Goal: Transaction & Acquisition: Purchase product/service

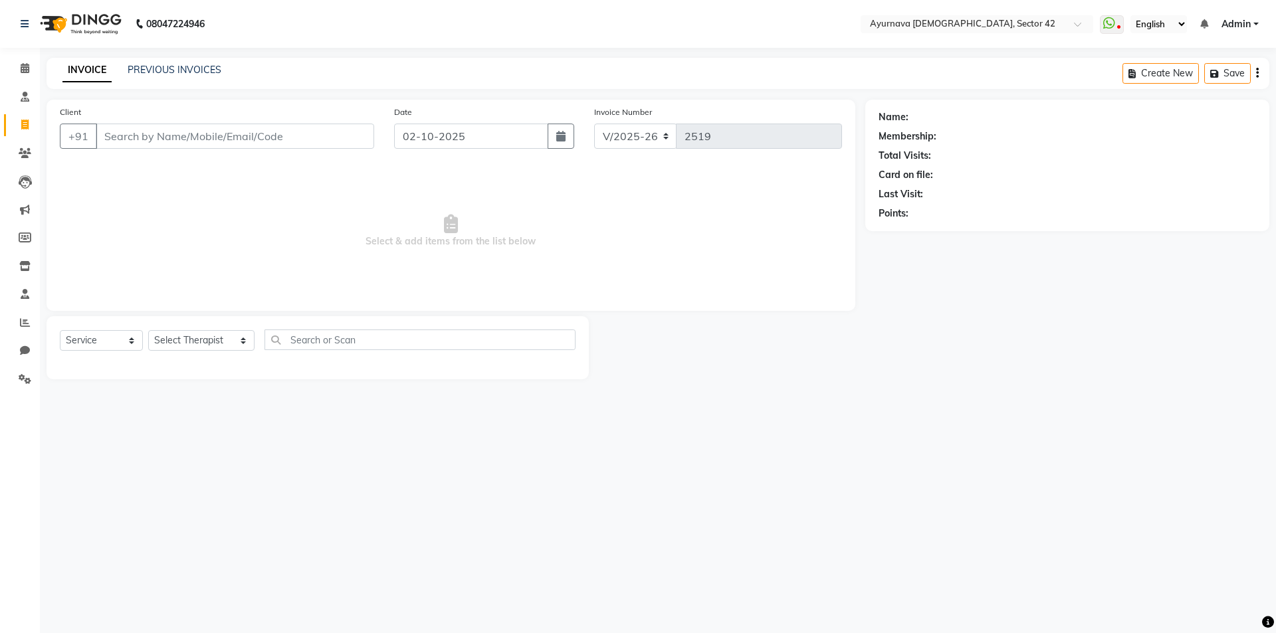
select select "5575"
select select "service"
click at [187, 68] on link "PREVIOUS INVOICES" at bounding box center [175, 70] width 94 height 12
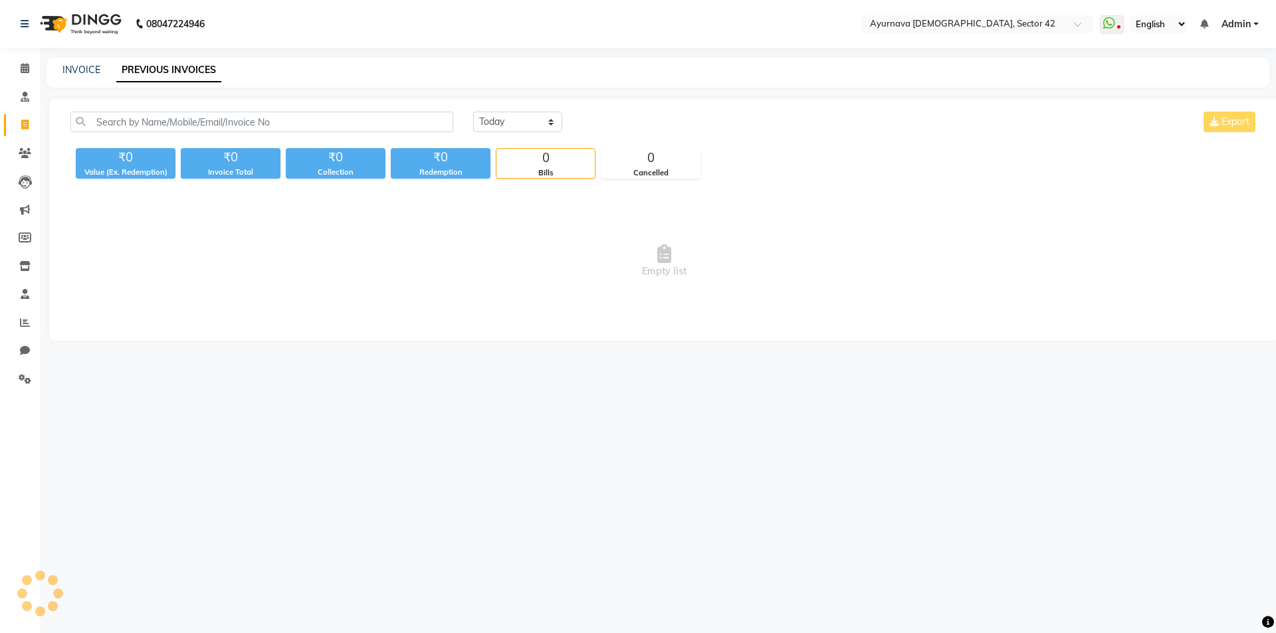
click at [203, 65] on link "PREVIOUS INVOICES" at bounding box center [168, 70] width 105 height 24
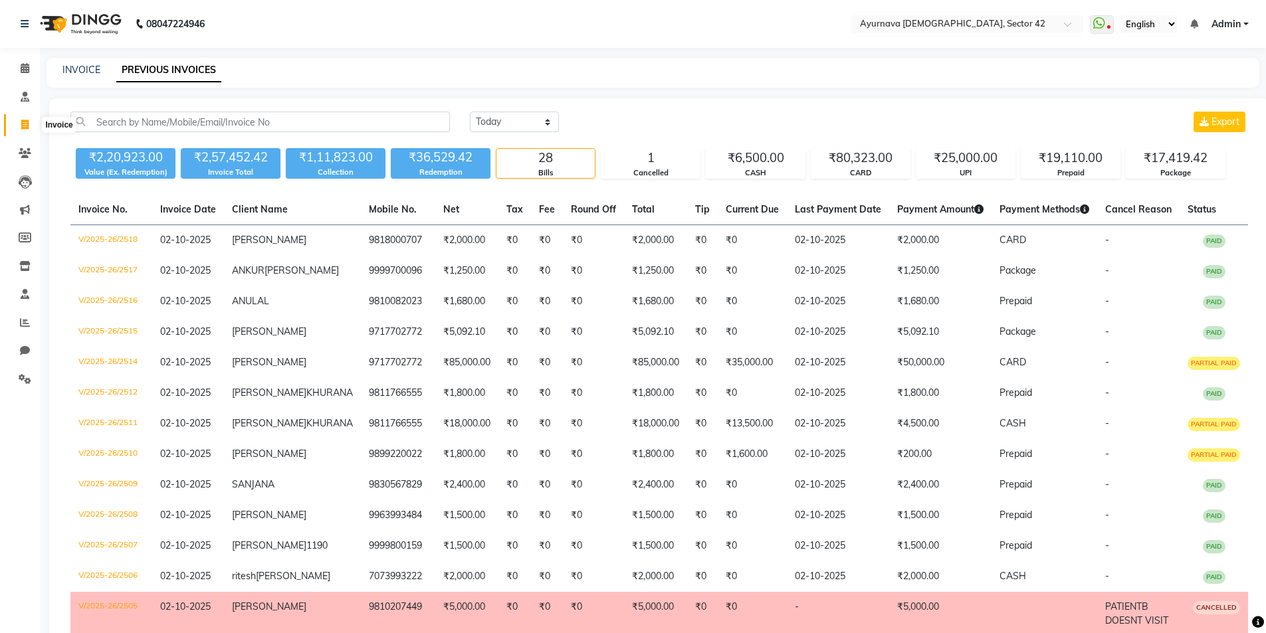
click at [24, 120] on icon at bounding box center [24, 125] width 7 height 10
select select "service"
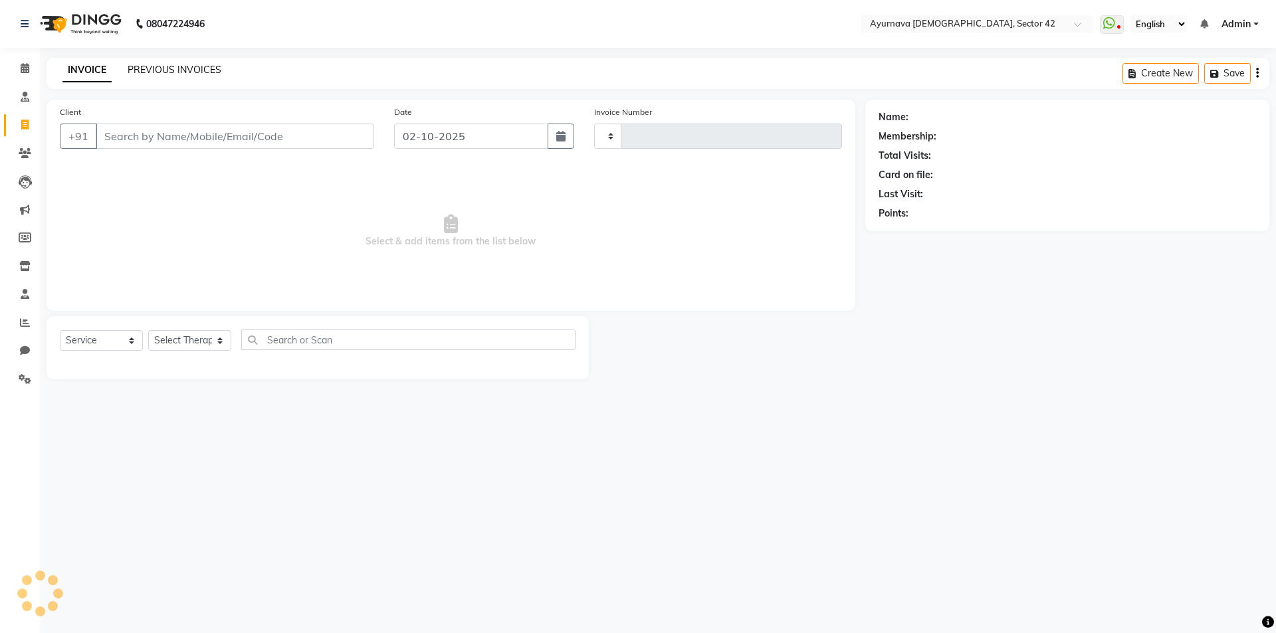
click at [199, 69] on link "PREVIOUS INVOICES" at bounding box center [175, 70] width 94 height 12
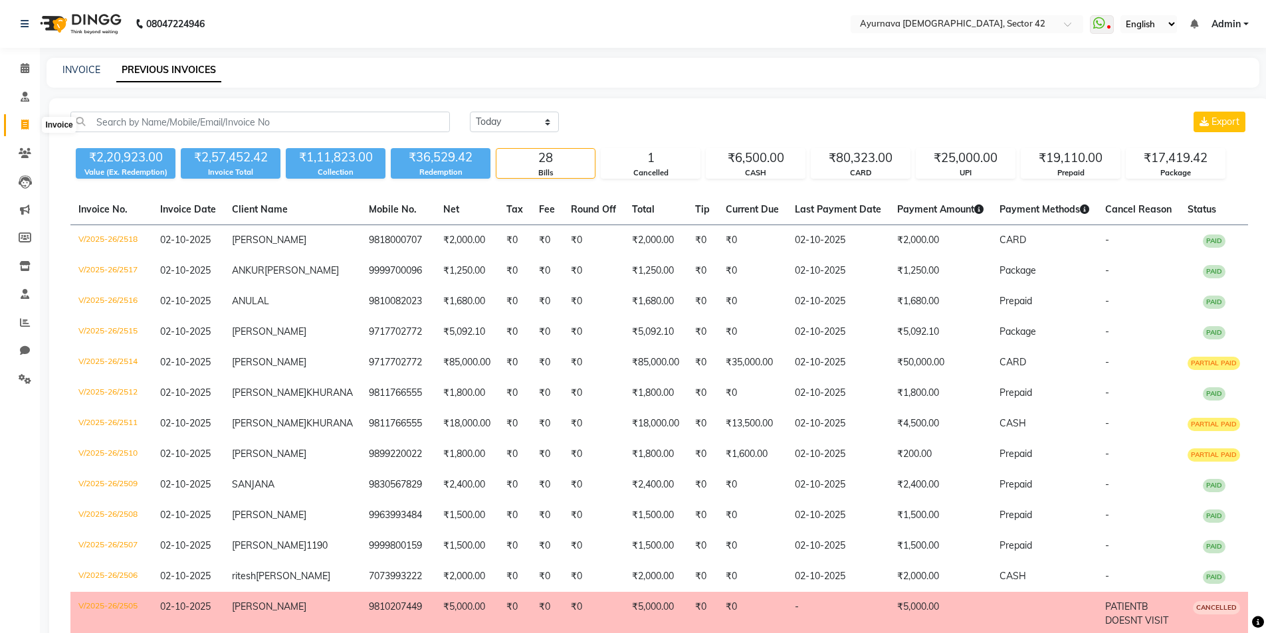
click at [25, 126] on icon at bounding box center [24, 125] width 7 height 10
select select "service"
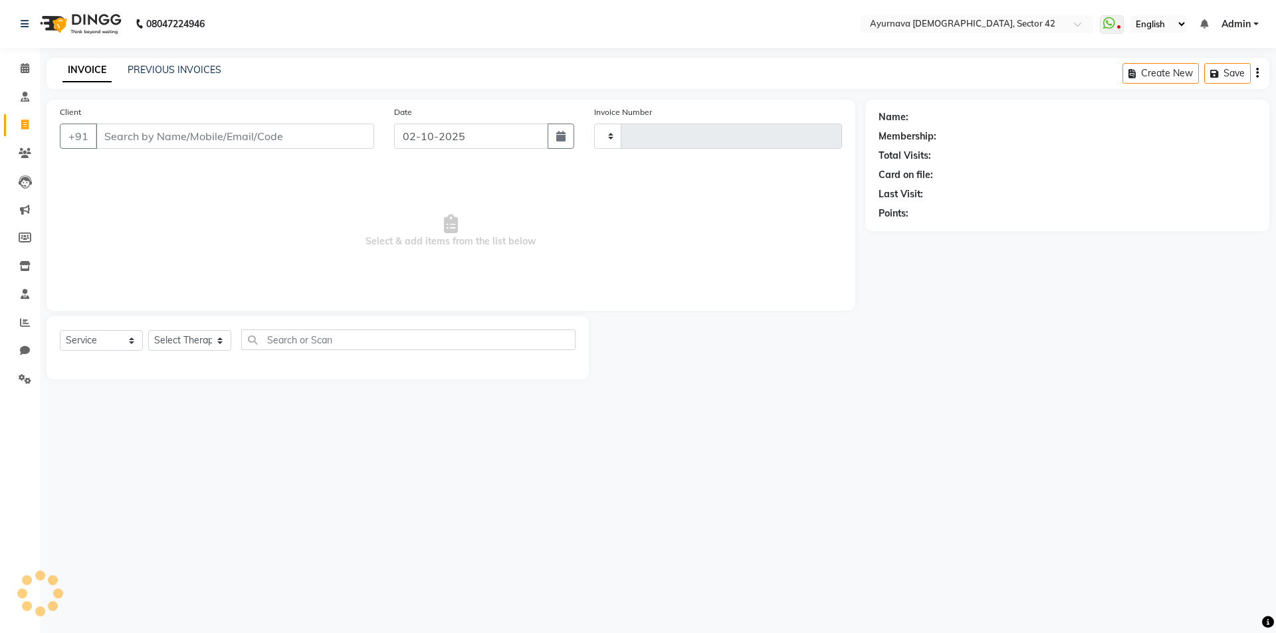
click at [148, 129] on input "Client" at bounding box center [235, 136] width 278 height 25
type input "2519"
select select "5575"
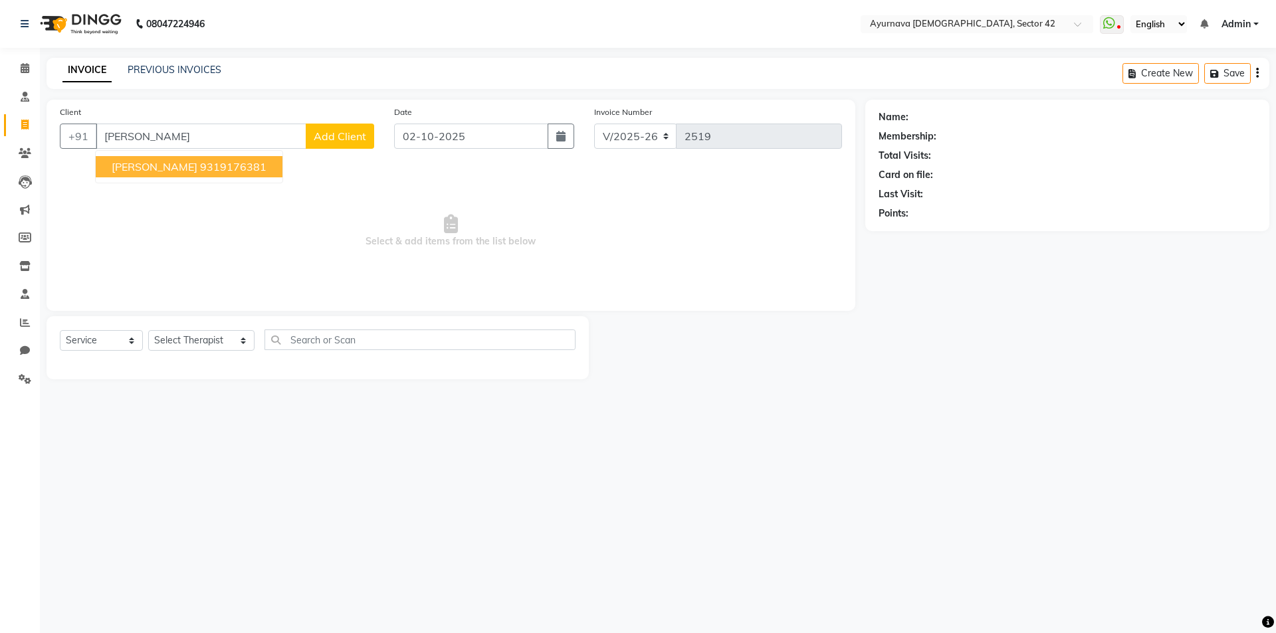
click at [148, 173] on span "[PERSON_NAME]" at bounding box center [155, 166] width 86 height 13
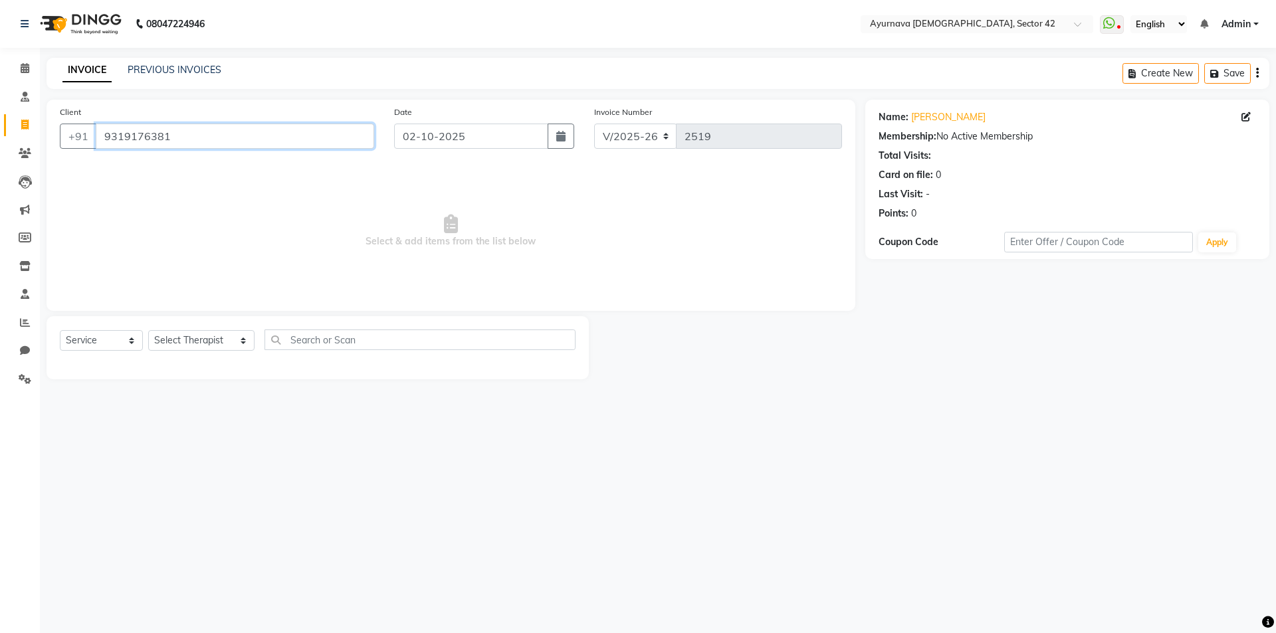
click at [327, 138] on input "9319176381" at bounding box center [235, 136] width 278 height 25
type input "9"
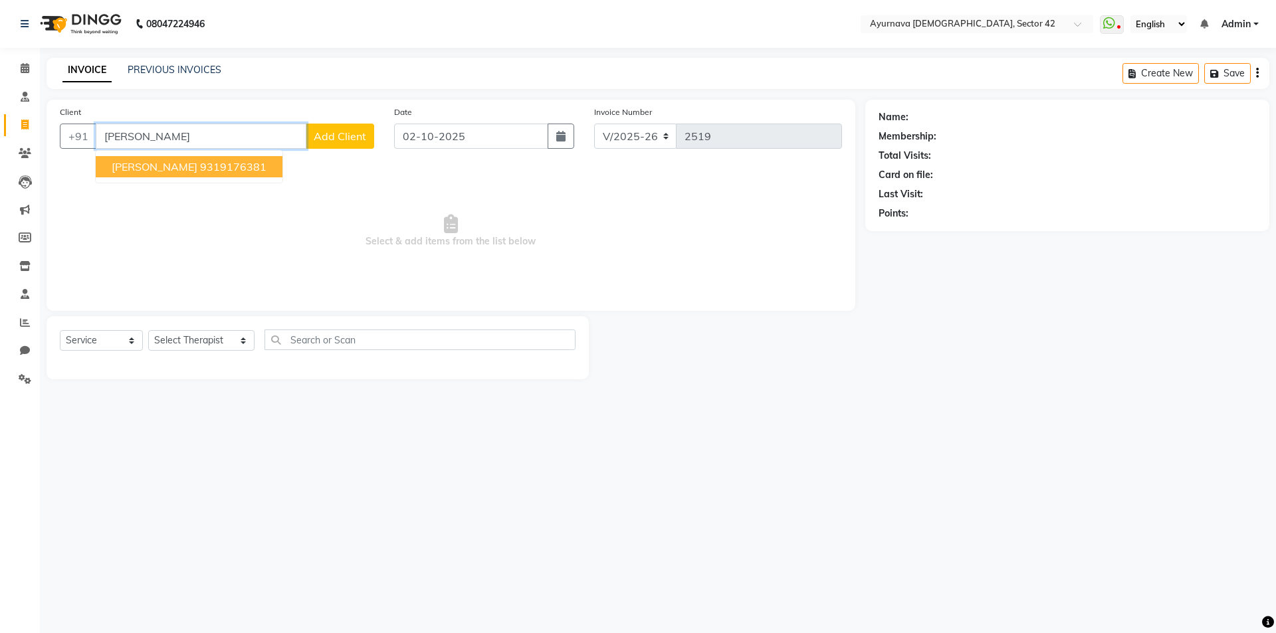
type input "[PERSON_NAME]"
click at [339, 127] on button "Add Client" at bounding box center [340, 136] width 68 height 25
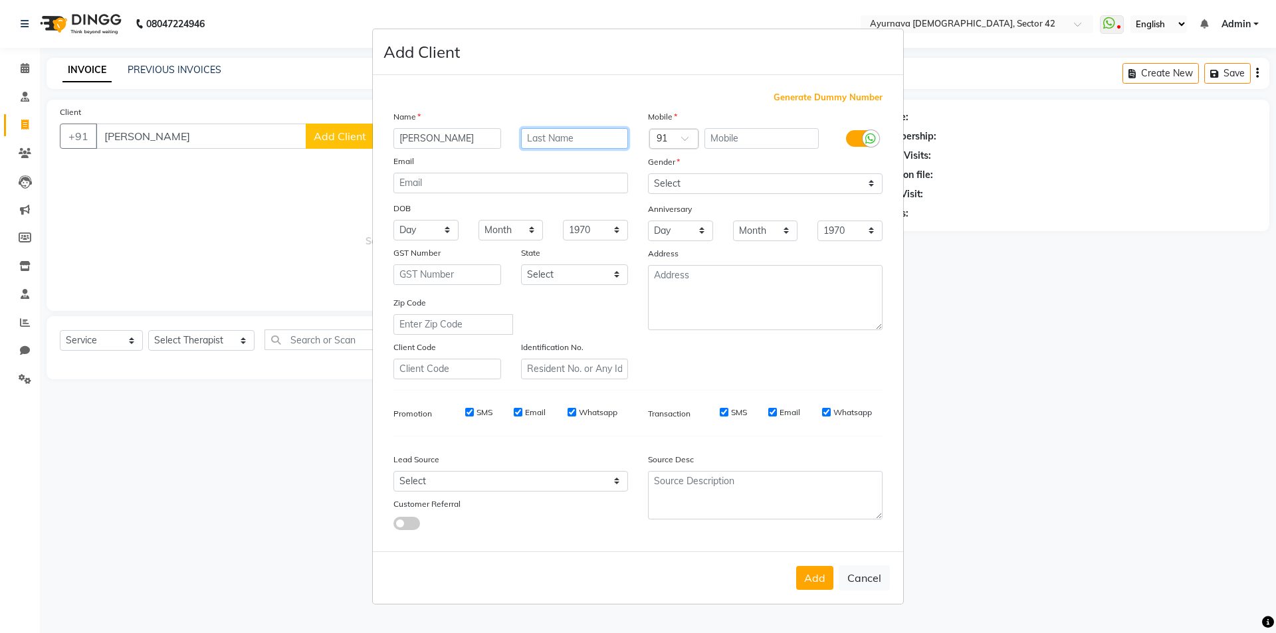
drag, startPoint x: 556, startPoint y: 140, endPoint x: 554, endPoint y: 132, distance: 7.6
click at [556, 140] on input "text" at bounding box center [575, 138] width 108 height 21
type input "[PERSON_NAME]"
drag, startPoint x: 754, startPoint y: 181, endPoint x: 742, endPoint y: 193, distance: 16.5
click at [753, 182] on select "Select [DEMOGRAPHIC_DATA] [DEMOGRAPHIC_DATA] Other Prefer Not To Say" at bounding box center [765, 183] width 235 height 21
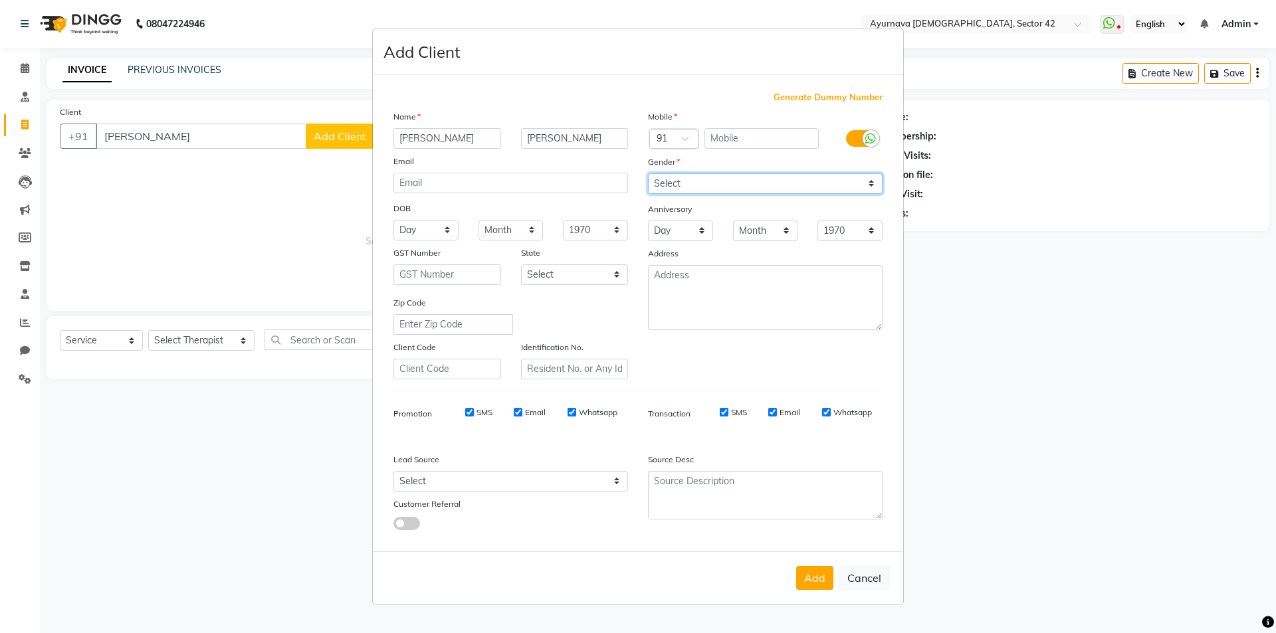
select select "[DEMOGRAPHIC_DATA]"
click at [648, 173] on select "Select [DEMOGRAPHIC_DATA] [DEMOGRAPHIC_DATA] Other Prefer Not To Say" at bounding box center [765, 183] width 235 height 21
click at [729, 138] on input "text" at bounding box center [761, 138] width 115 height 21
type input "9811823357"
click at [813, 584] on button "Add" at bounding box center [814, 578] width 37 height 24
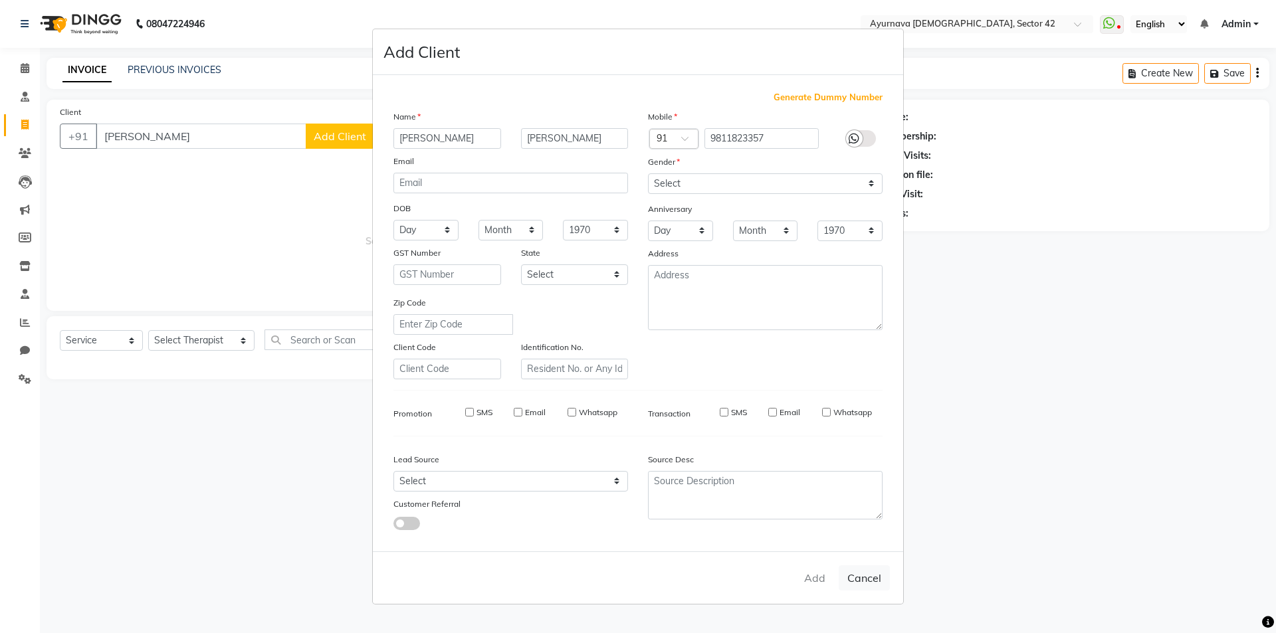
type input "9811823357"
select select
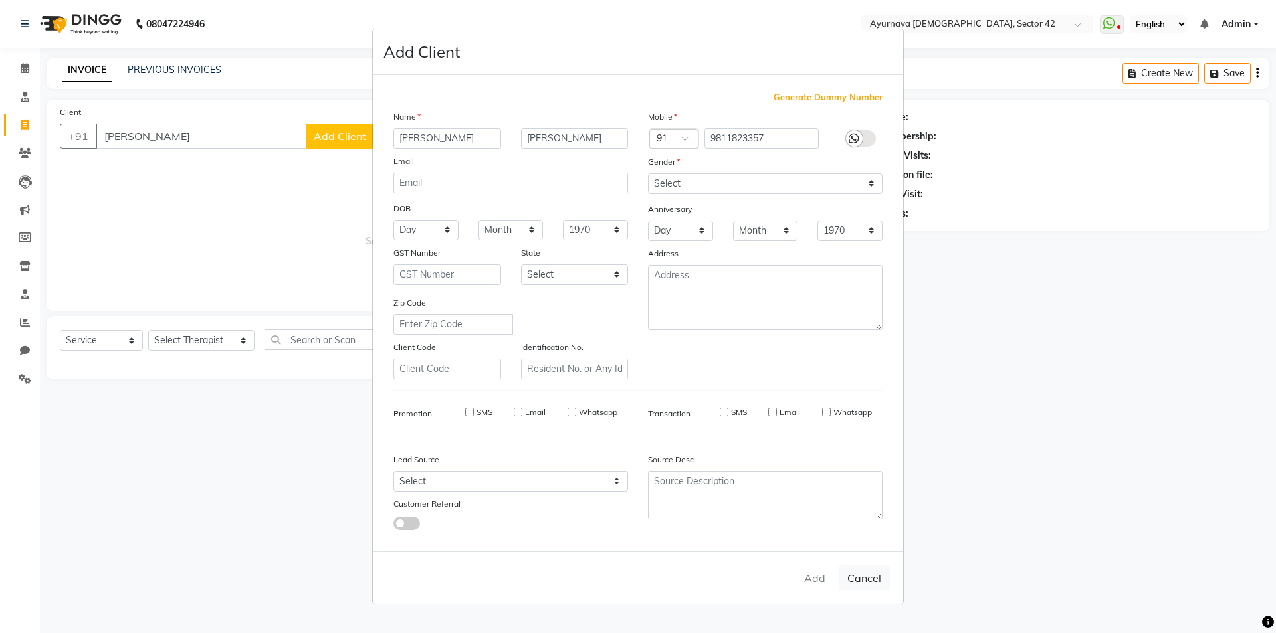
select select
checkbox input "false"
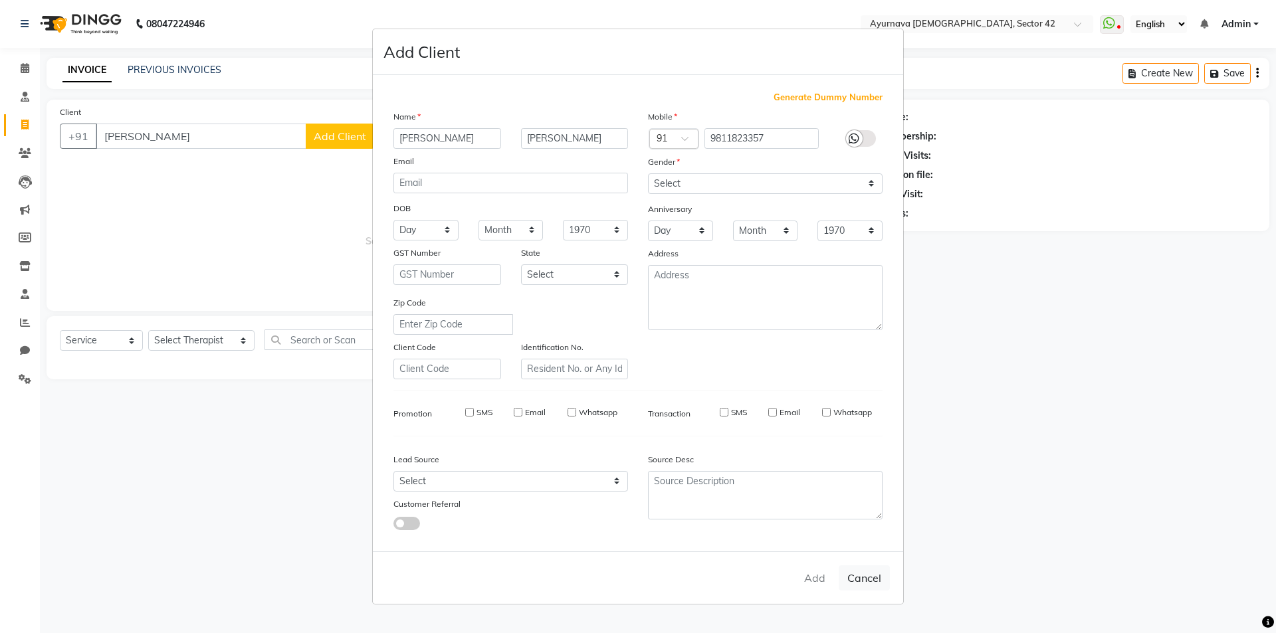
checkbox input "false"
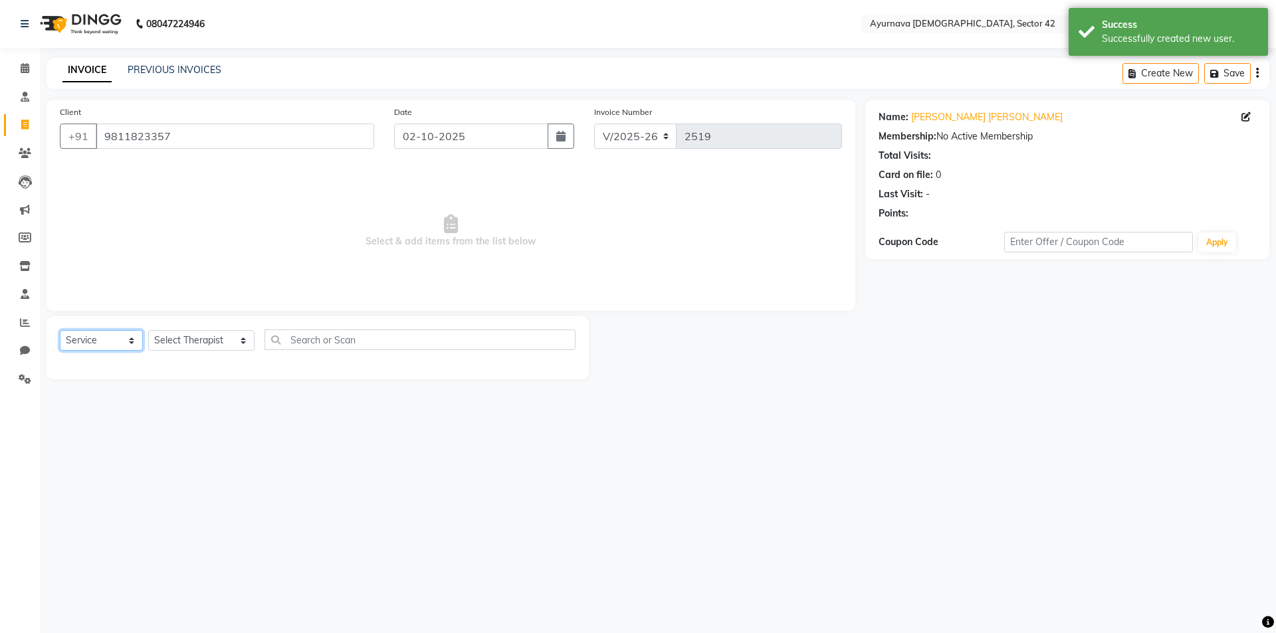
click at [100, 339] on select "Select Service Product Membership Package Voucher Prepaid Gift Card" at bounding box center [101, 340] width 83 height 21
select select "membership"
click at [60, 330] on select "Select Service Product Membership Package Voucher Prepaid Gift Card" at bounding box center [101, 340] width 83 height 21
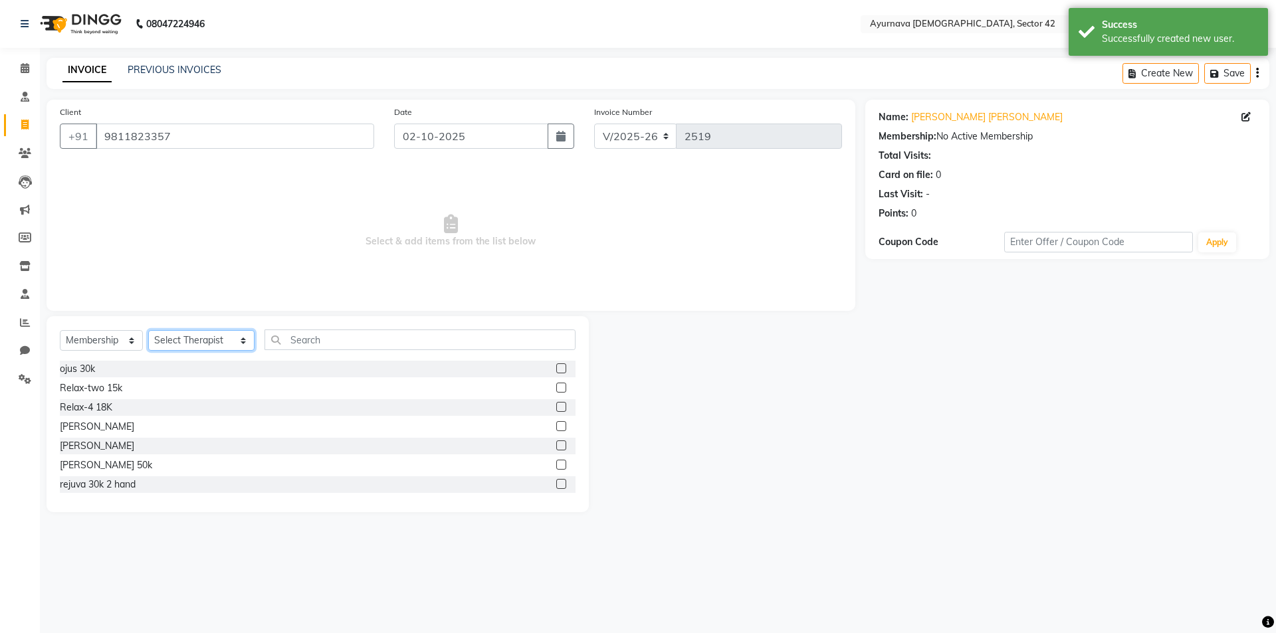
drag, startPoint x: 173, startPoint y: 339, endPoint x: 176, endPoint y: 332, distance: 7.4
click at [173, 339] on select "Select Therapist [PERSON_NAME] akash [PERSON_NAME] [PERSON_NAME] [PERSON_NAME] …" at bounding box center [201, 340] width 106 height 21
select select "38432"
click at [148, 330] on select "Select Therapist [PERSON_NAME] akash [PERSON_NAME] [PERSON_NAME] [PERSON_NAME] …" at bounding box center [201, 340] width 106 height 21
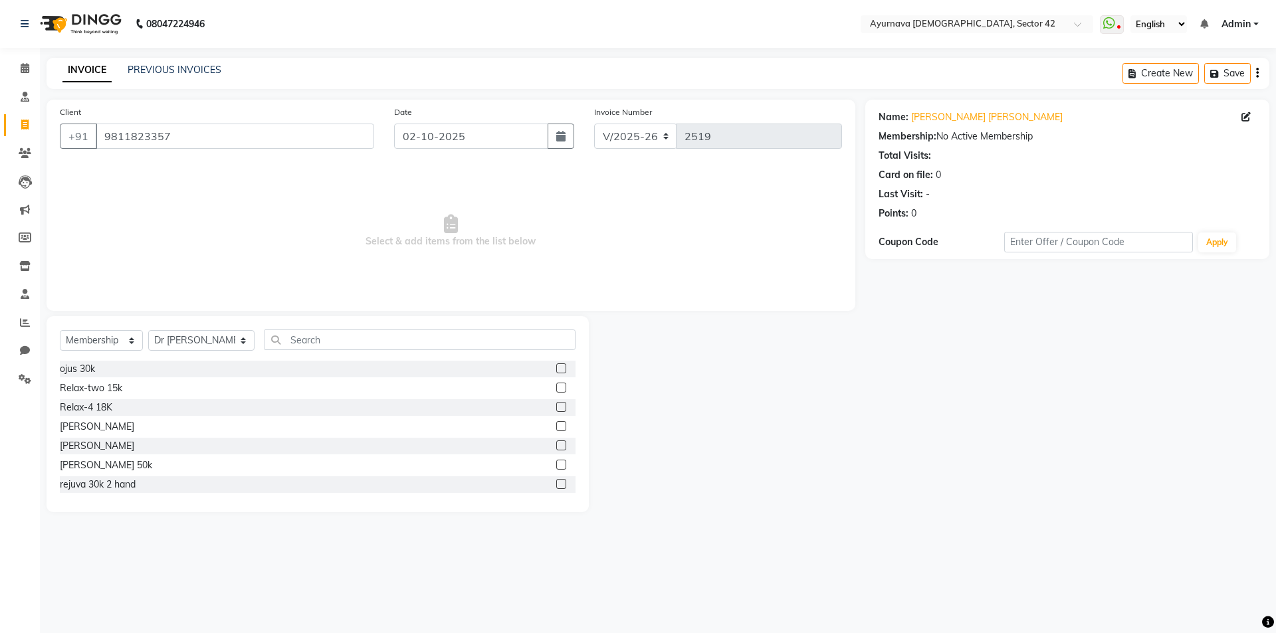
drag, startPoint x: 550, startPoint y: 462, endPoint x: 562, endPoint y: 464, distance: 12.8
click at [556, 463] on label at bounding box center [561, 465] width 10 height 10
click at [556, 463] on input "checkbox" at bounding box center [560, 465] width 9 height 9
select select "select"
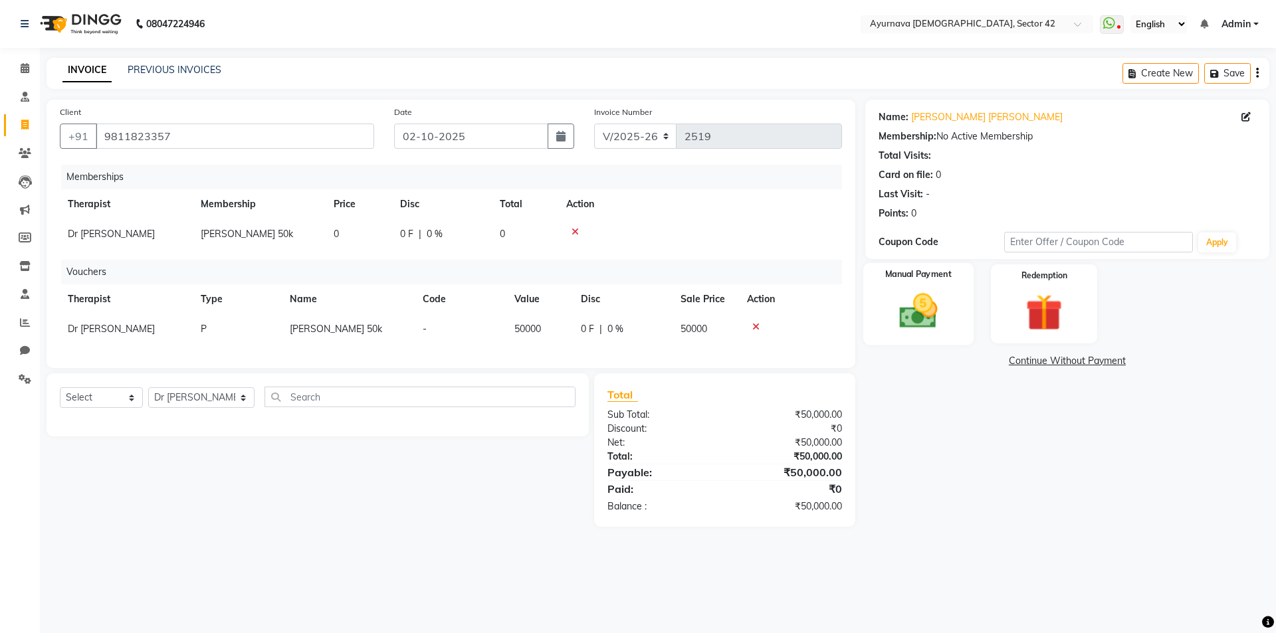
click at [916, 321] on img at bounding box center [918, 311] width 62 height 44
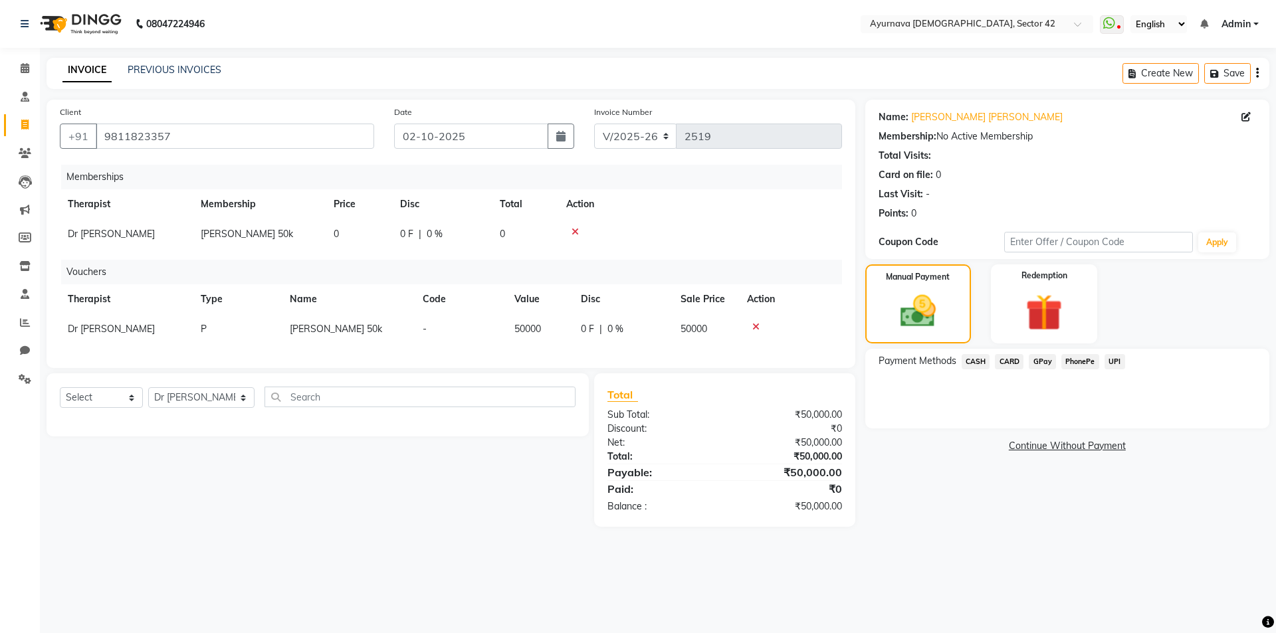
click at [1006, 360] on span "CARD" at bounding box center [1009, 361] width 29 height 15
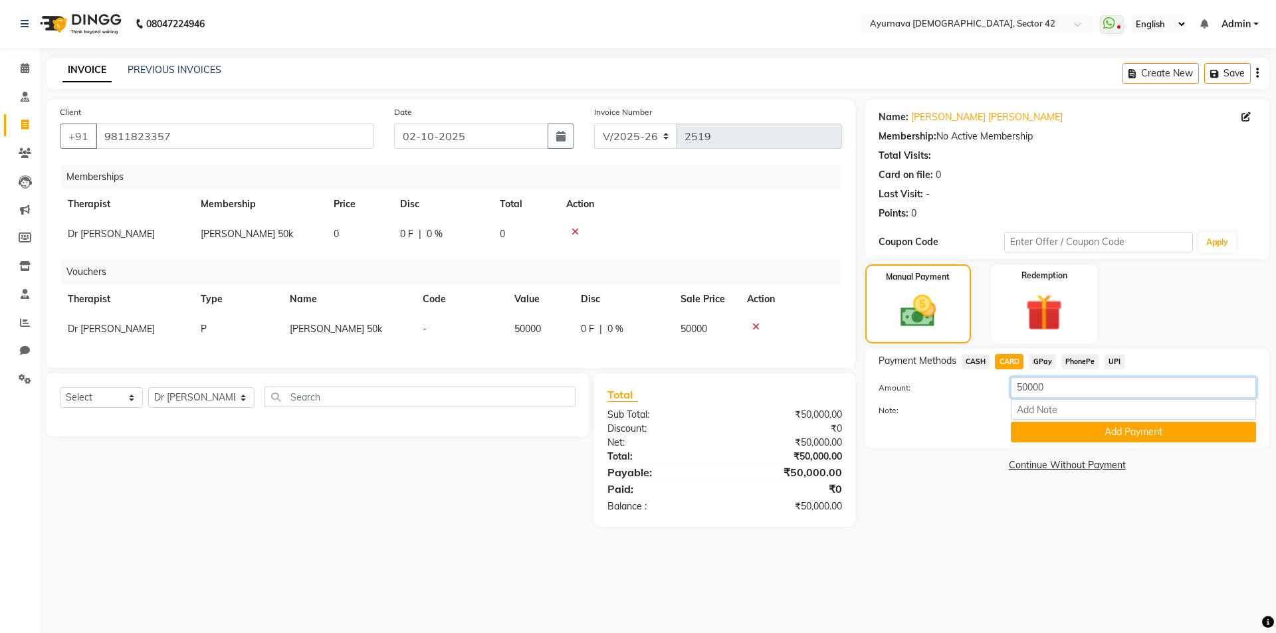
click at [1021, 385] on input "50000" at bounding box center [1133, 387] width 245 height 21
type input "30000"
click at [1125, 429] on button "Add Payment" at bounding box center [1133, 432] width 245 height 21
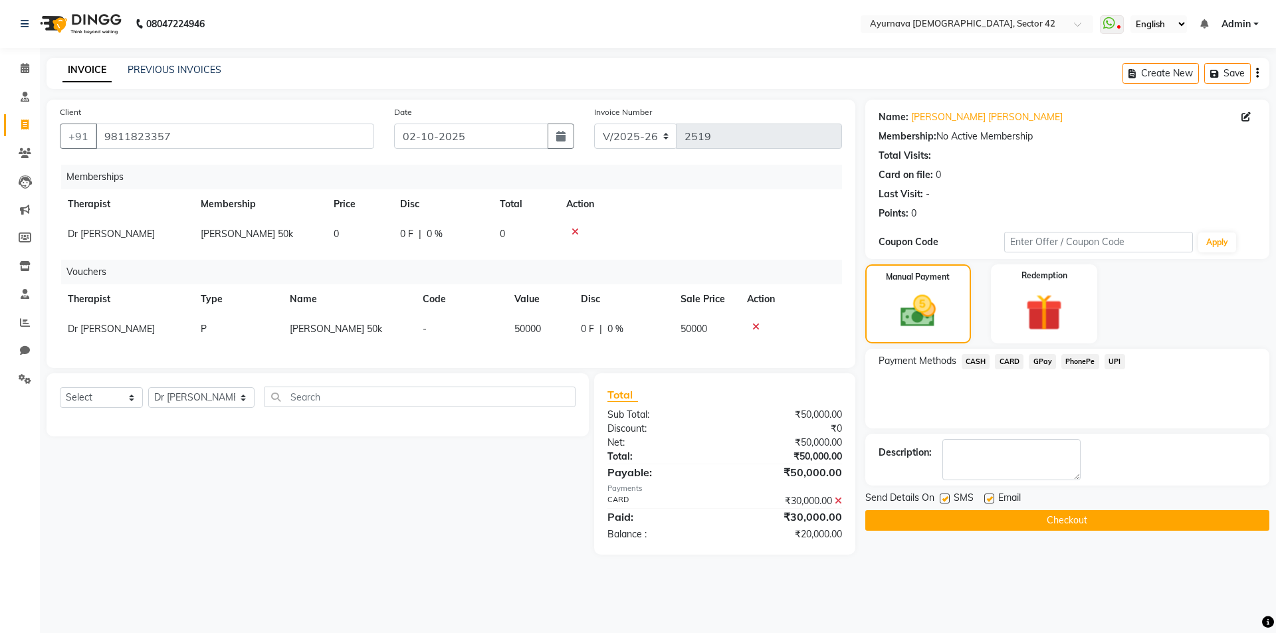
click at [943, 498] on label at bounding box center [945, 499] width 10 height 10
click at [943, 498] on input "checkbox" at bounding box center [944, 499] width 9 height 9
checkbox input "false"
click at [950, 519] on button "Checkout" at bounding box center [1067, 520] width 404 height 21
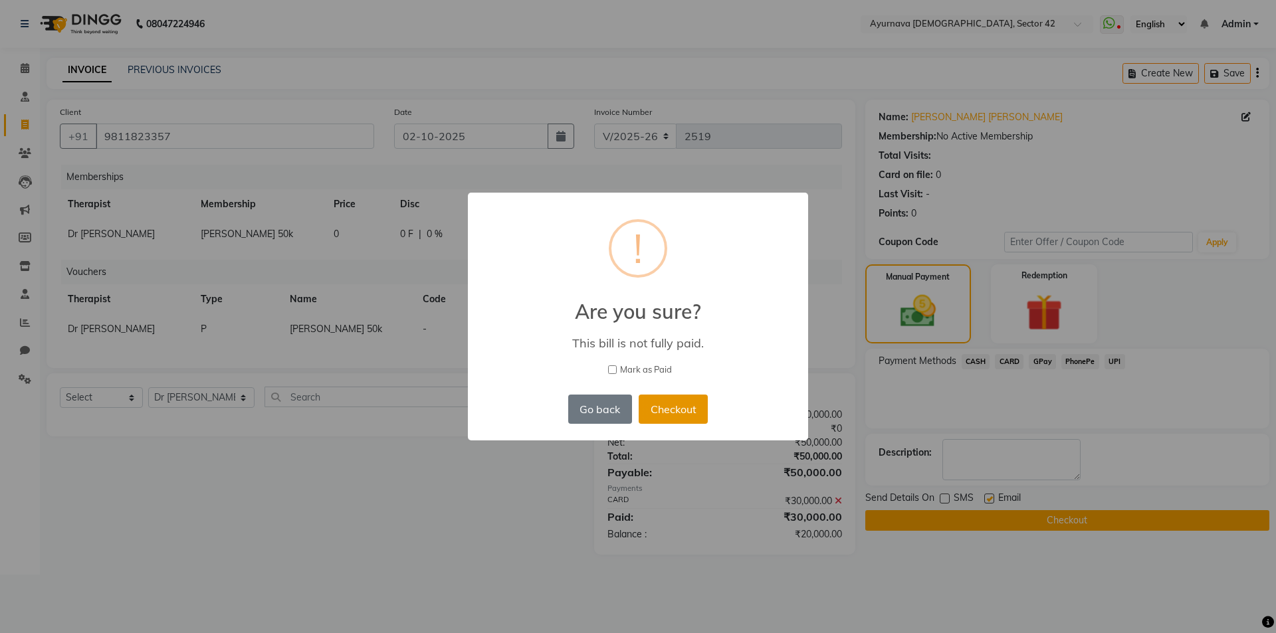
click at [665, 411] on button "Checkout" at bounding box center [673, 409] width 69 height 29
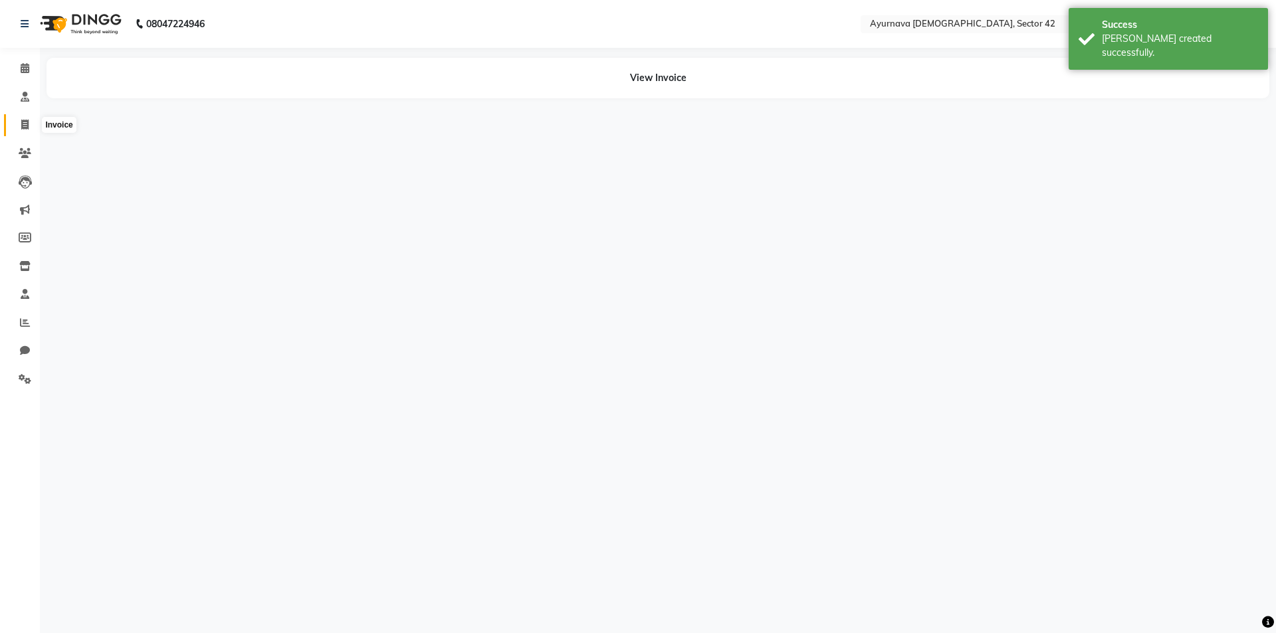
click at [23, 123] on icon at bounding box center [24, 125] width 7 height 10
select select "service"
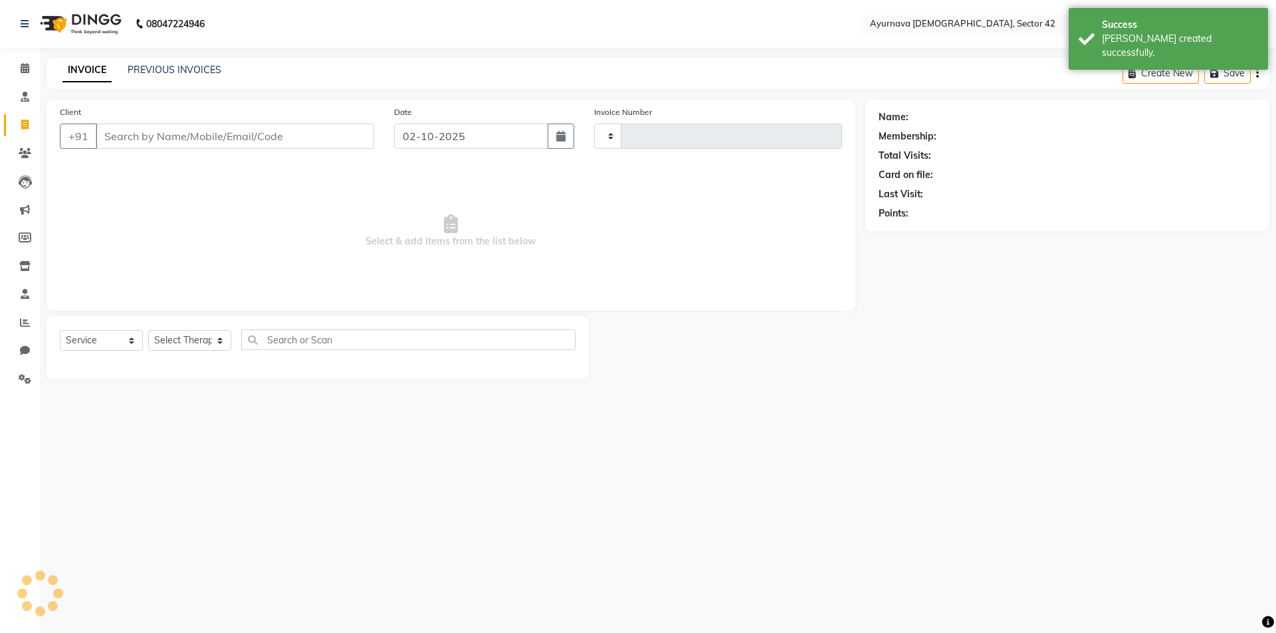
drag, startPoint x: 154, startPoint y: 128, endPoint x: 145, endPoint y: 136, distance: 12.7
click at [154, 130] on input "Client" at bounding box center [235, 136] width 278 height 25
type input "r"
type input "2520"
select select "5575"
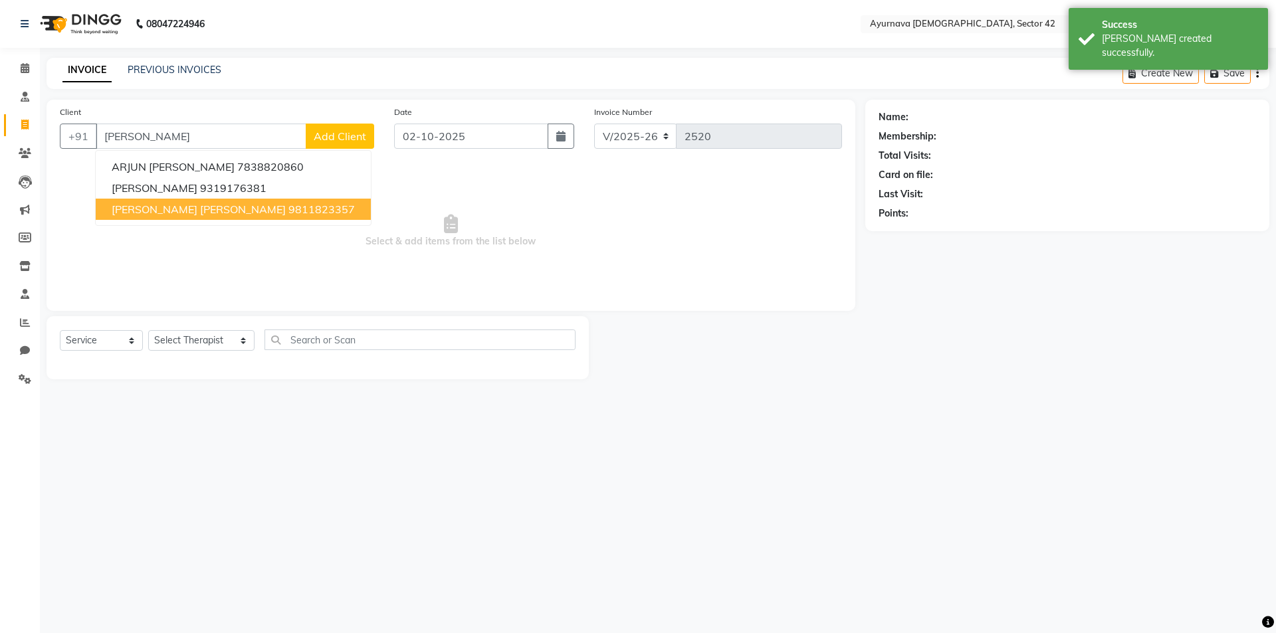
click at [152, 215] on span "[PERSON_NAME] [PERSON_NAME]" at bounding box center [199, 209] width 174 height 13
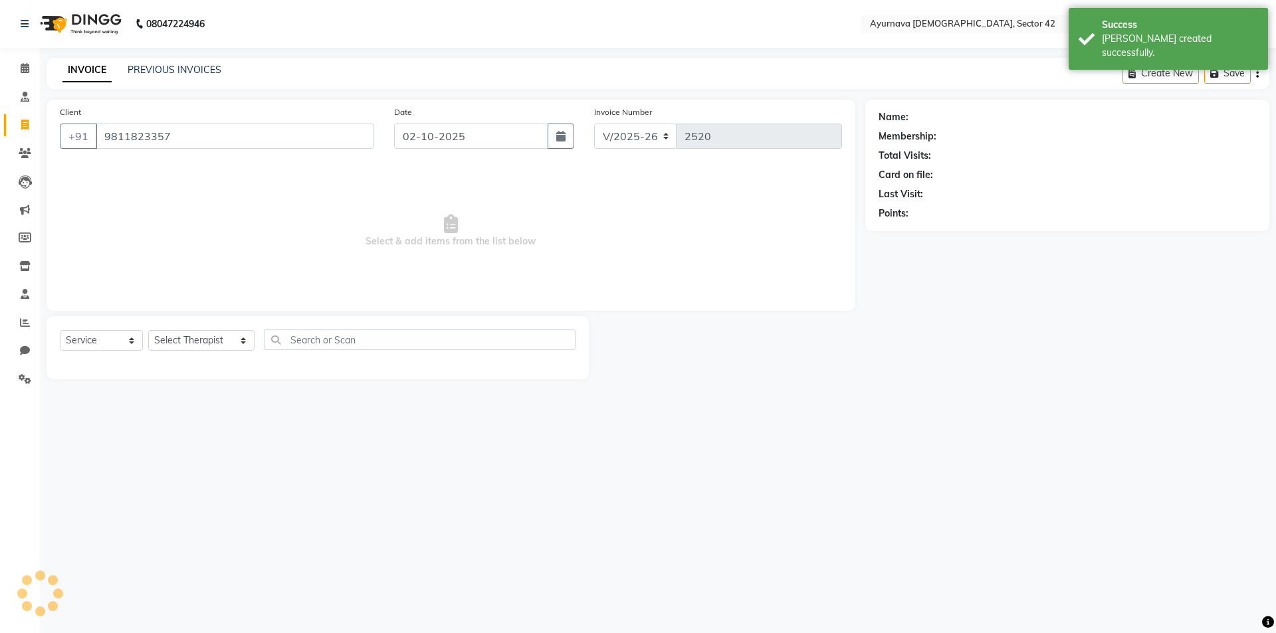
type input "9811823357"
click at [95, 335] on select "Select Service Product Membership Package Voucher Prepaid Gift Card" at bounding box center [101, 340] width 83 height 21
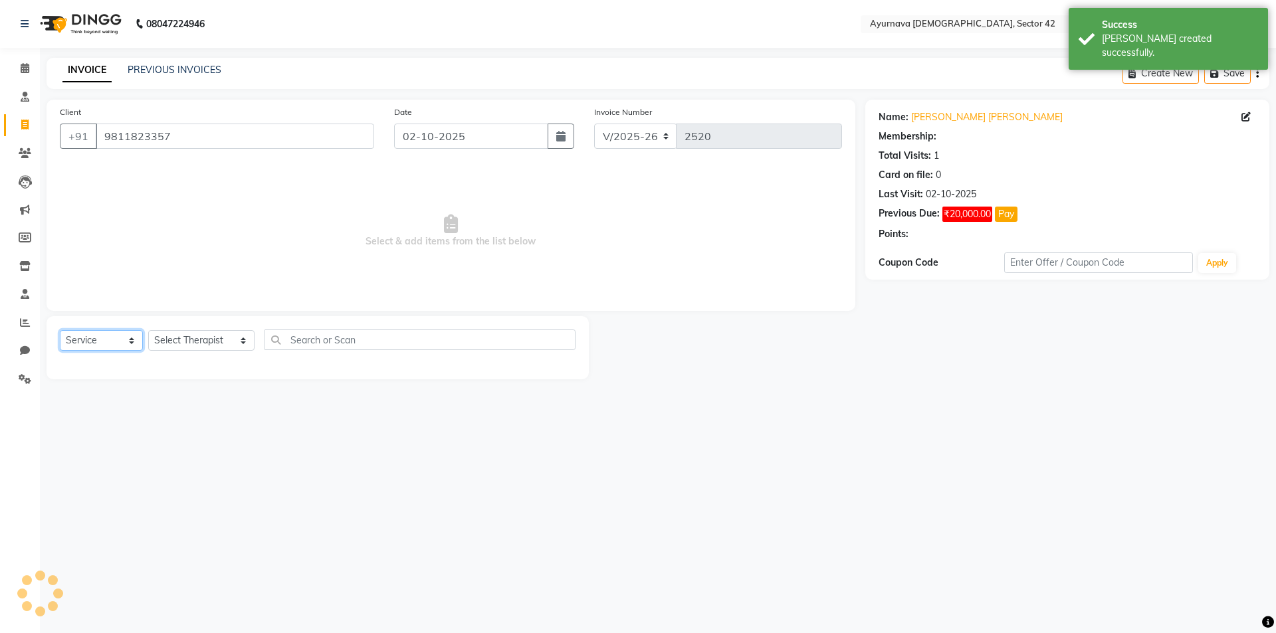
select select "1: Object"
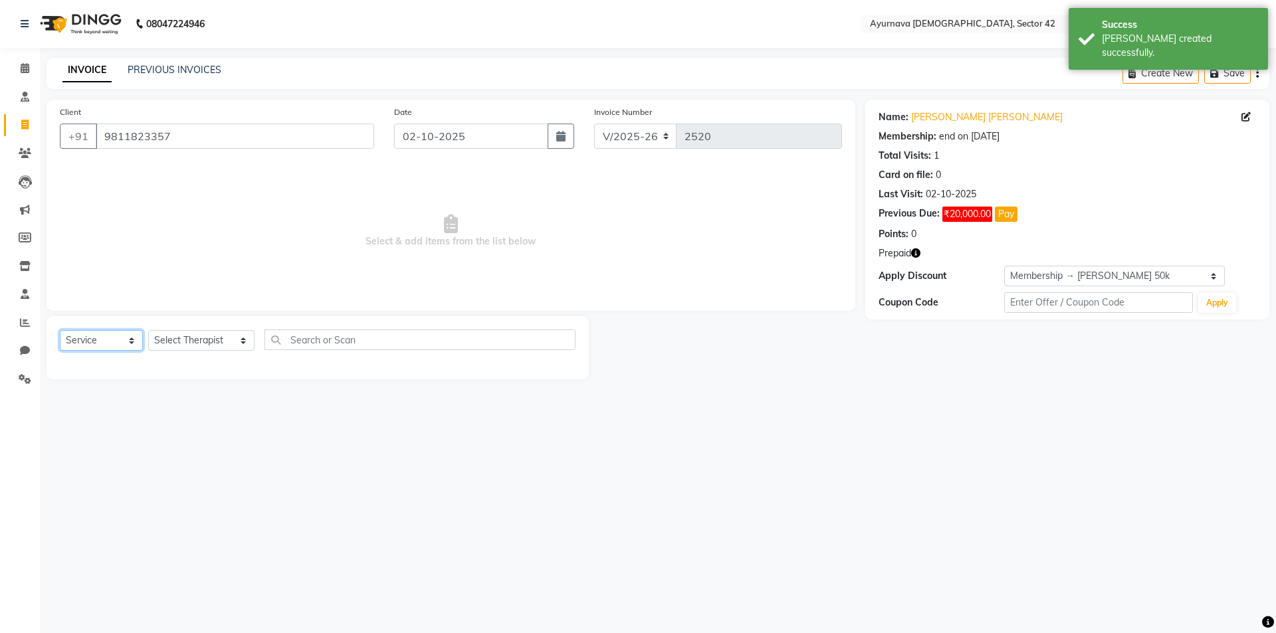
click at [60, 330] on select "Select Service Product Membership Package Voucher Prepaid Gift Card" at bounding box center [101, 340] width 83 height 21
click at [187, 334] on select "Select Therapist [PERSON_NAME] akash [PERSON_NAME] [PERSON_NAME] [PERSON_NAME] …" at bounding box center [201, 340] width 106 height 21
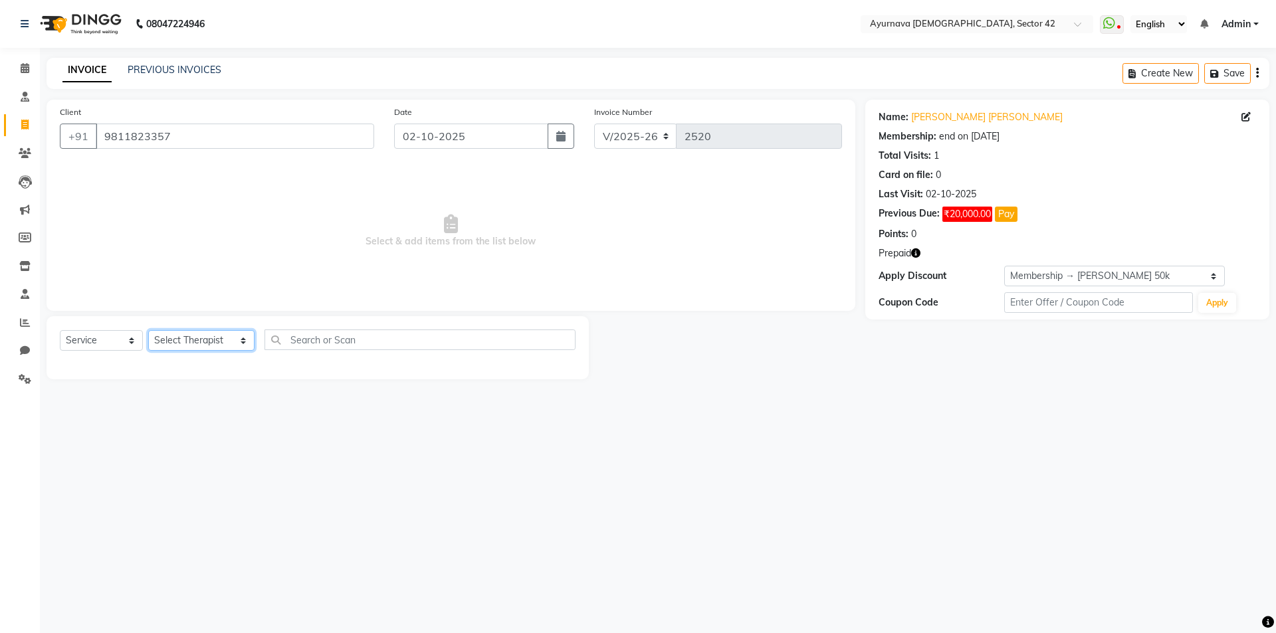
select select "47974"
click at [148, 330] on select "Select Therapist [PERSON_NAME] akash [PERSON_NAME] [PERSON_NAME] [PERSON_NAME] …" at bounding box center [201, 340] width 106 height 21
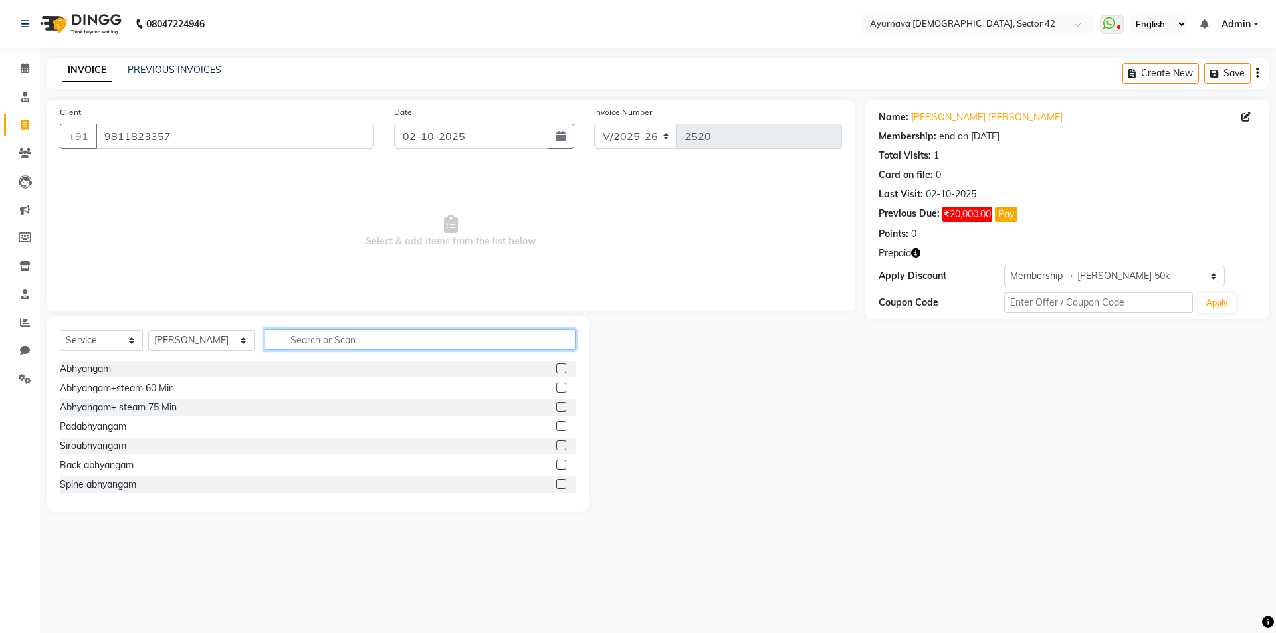
click at [298, 338] on input "text" at bounding box center [420, 340] width 311 height 21
type input "2025"
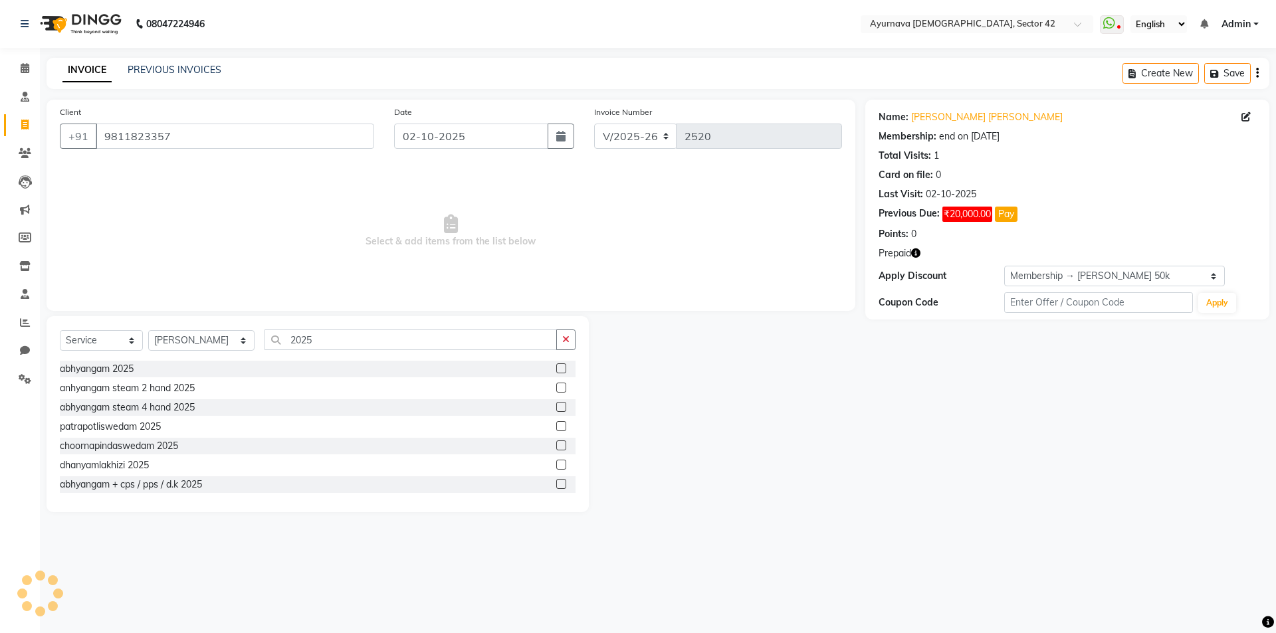
click at [556, 406] on label at bounding box center [561, 407] width 10 height 10
click at [556, 406] on input "checkbox" at bounding box center [560, 407] width 9 height 9
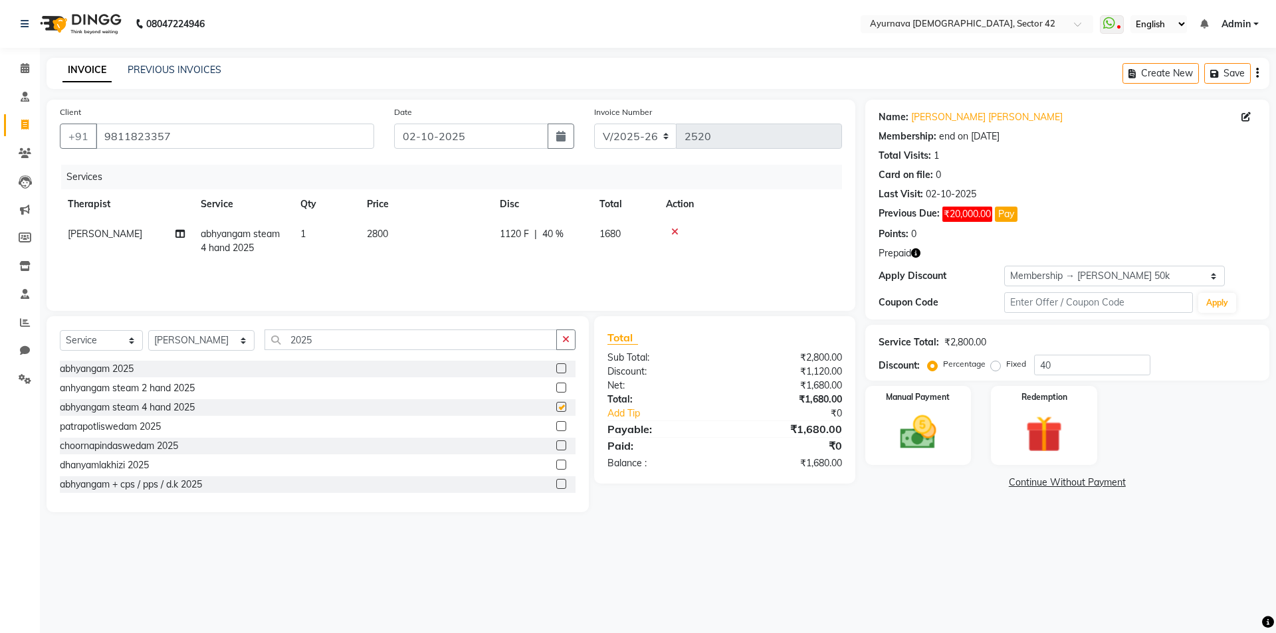
checkbox input "false"
click at [323, 237] on td "1" at bounding box center [325, 241] width 66 height 44
select select "47974"
click at [377, 239] on input "1" at bounding box center [388, 237] width 51 height 21
type input "2"
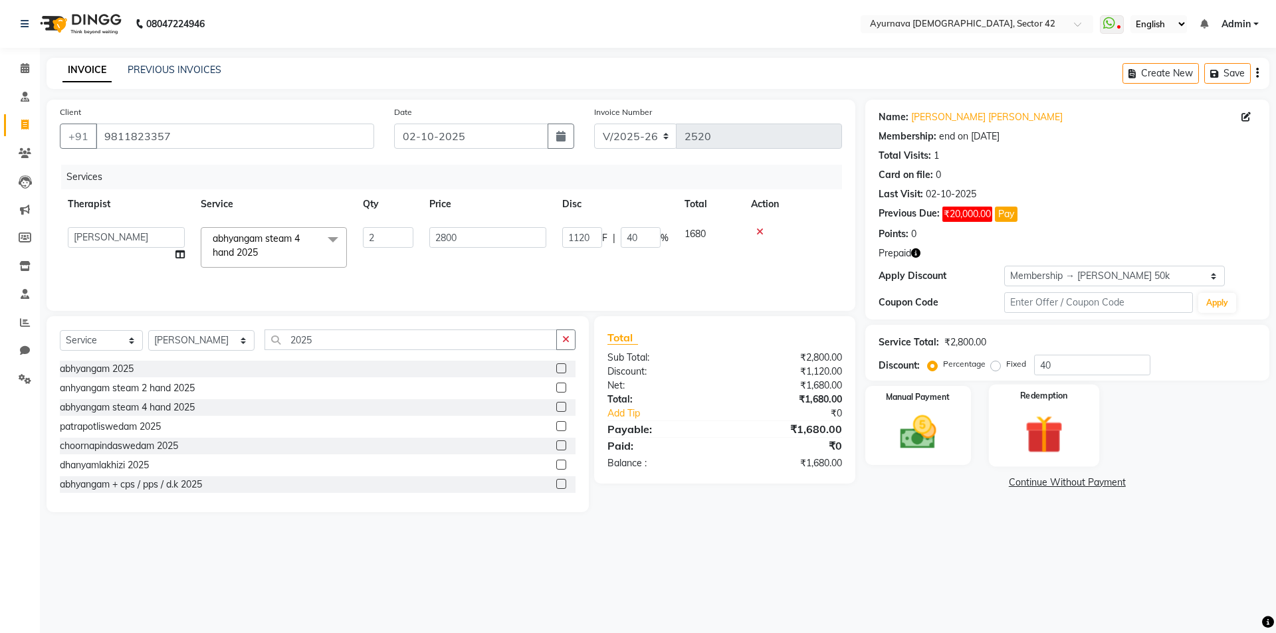
drag, startPoint x: 1055, startPoint y: 405, endPoint x: 1080, endPoint y: 430, distance: 34.8
click at [1056, 407] on div "Redemption" at bounding box center [1044, 426] width 110 height 82
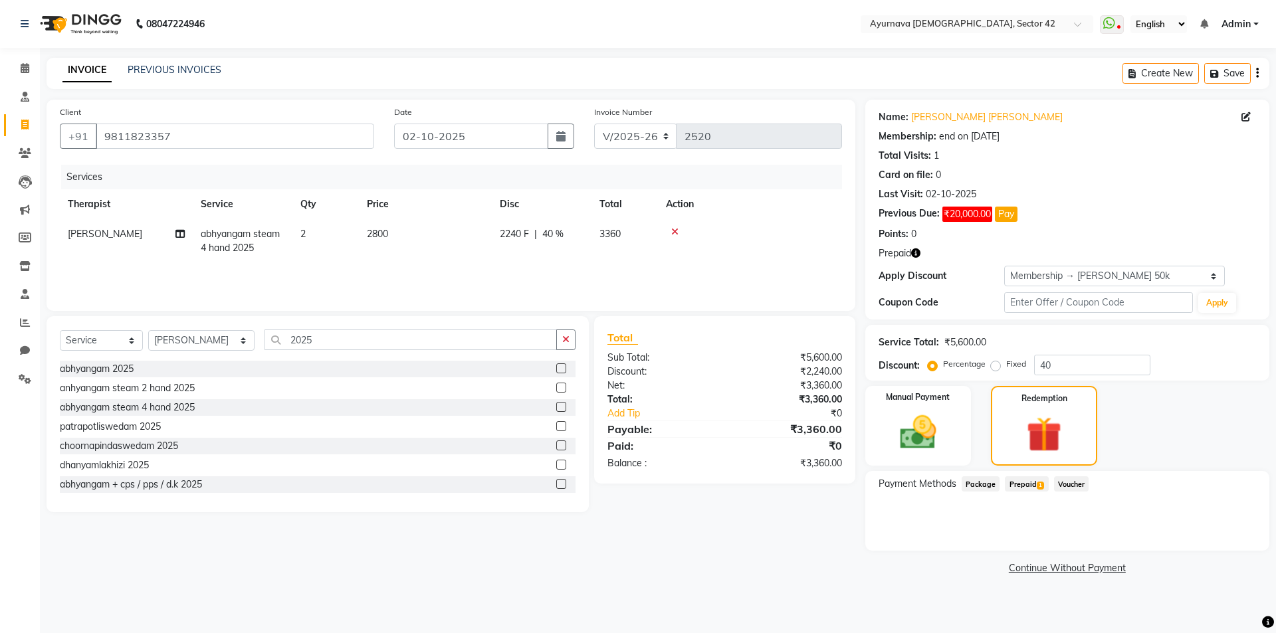
click at [1034, 482] on span "Prepaid 1" at bounding box center [1026, 484] width 43 height 15
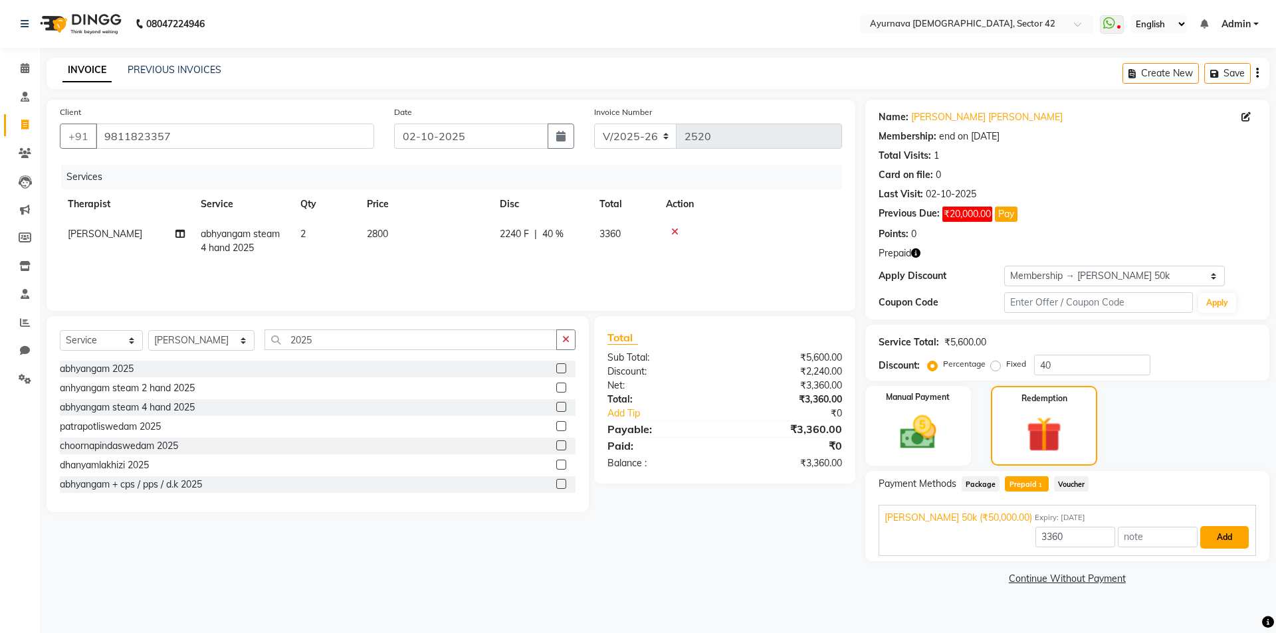
click at [1227, 536] on button "Add" at bounding box center [1224, 537] width 49 height 23
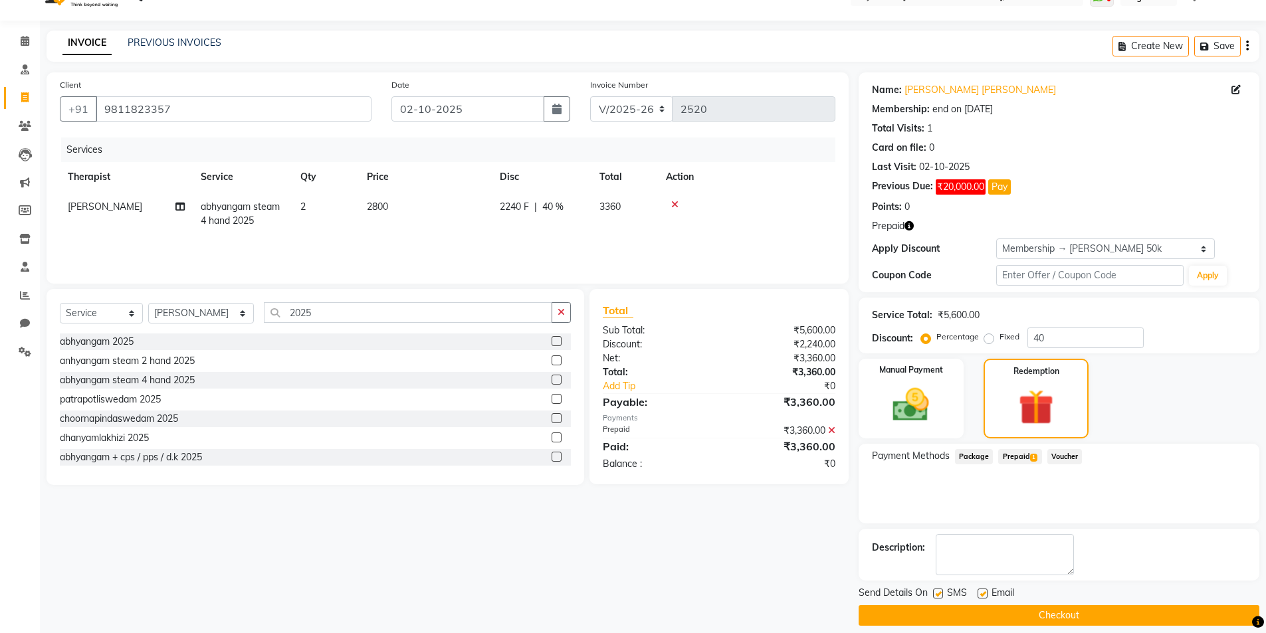
scroll to position [40, 0]
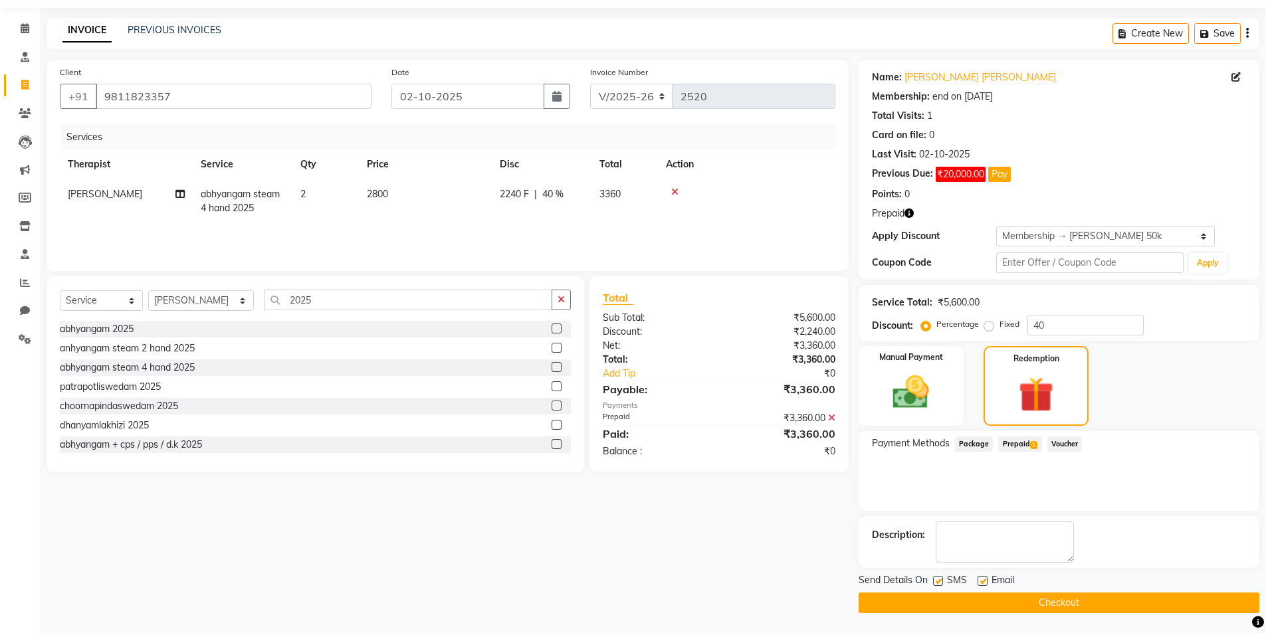
drag, startPoint x: 939, startPoint y: 578, endPoint x: 965, endPoint y: 594, distance: 30.4
click at [939, 579] on label at bounding box center [938, 581] width 10 height 10
click at [939, 579] on input "checkbox" at bounding box center [937, 582] width 9 height 9
checkbox input "false"
click at [989, 608] on button "Checkout" at bounding box center [1059, 603] width 401 height 21
